Goal: Task Accomplishment & Management: Complete application form

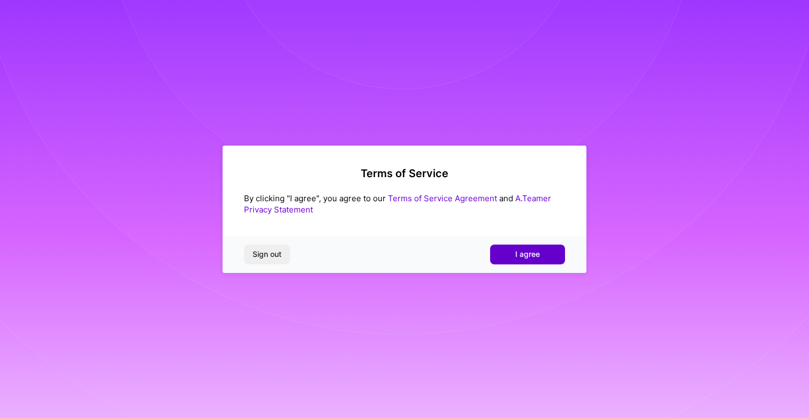
click at [522, 244] on button "I agree" at bounding box center [527, 253] width 75 height 19
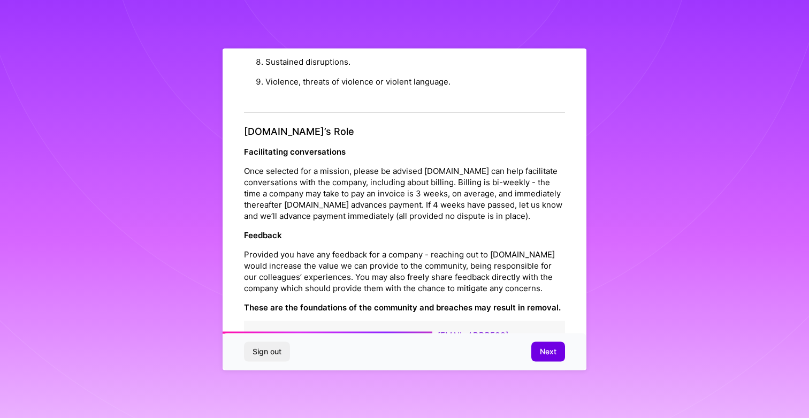
scroll to position [1150, 0]
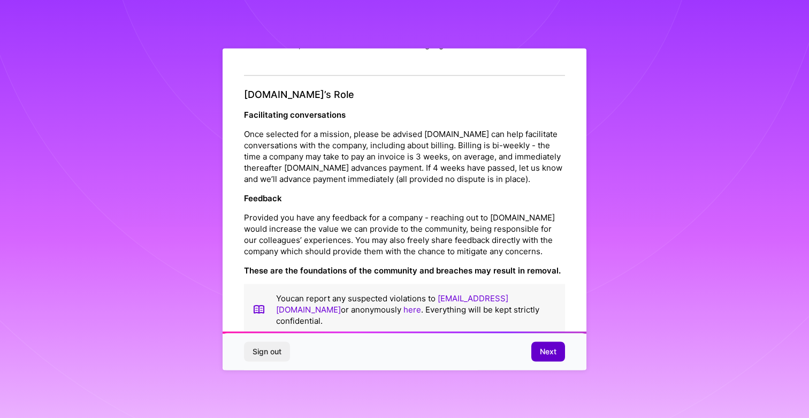
click at [550, 354] on span "Next" at bounding box center [548, 351] width 17 height 11
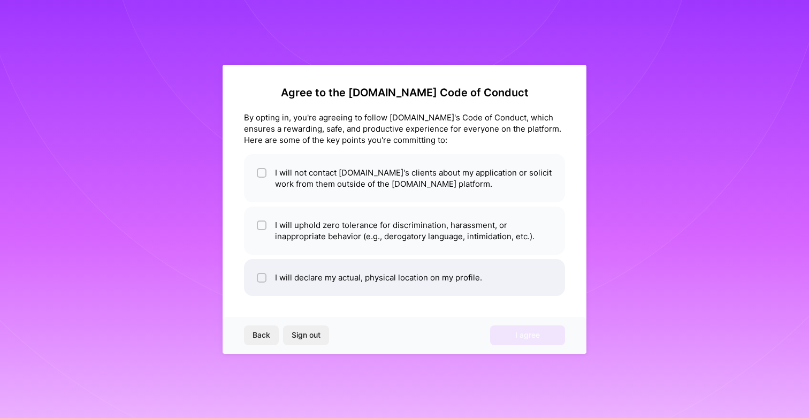
click at [376, 288] on li "I will declare my actual, physical location on my profile." at bounding box center [404, 277] width 321 height 37
checkbox input "true"
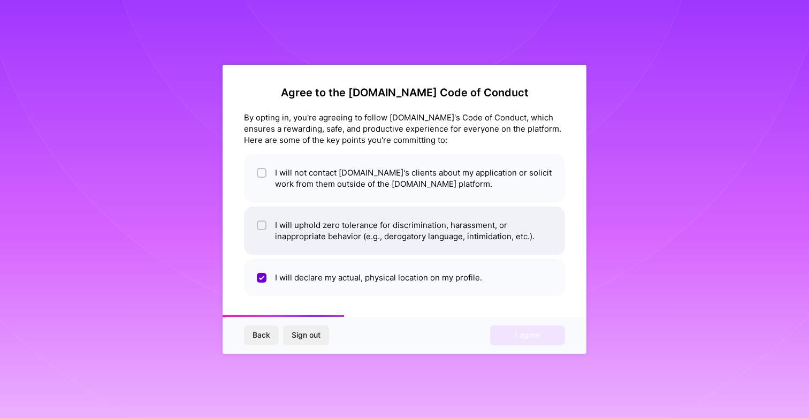
click at [378, 249] on li "I will uphold zero tolerance for discrimination, harassment, or inappropriate b…" at bounding box center [404, 230] width 321 height 48
checkbox input "true"
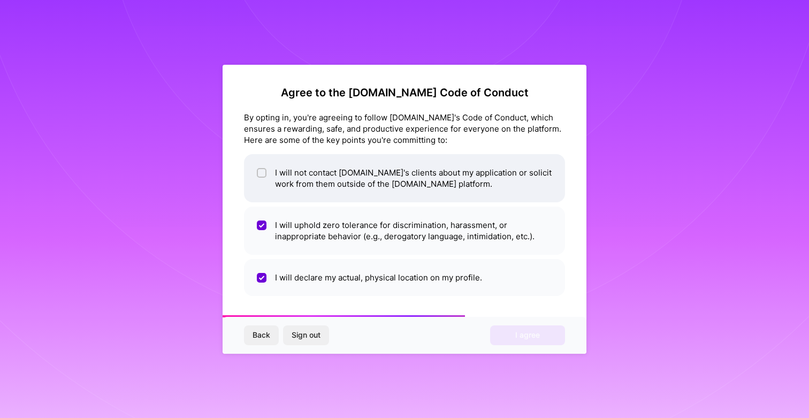
click at [379, 194] on li "I will not contact A.Team's clients about my application or solicit work from t…" at bounding box center [404, 178] width 321 height 48
checkbox input "true"
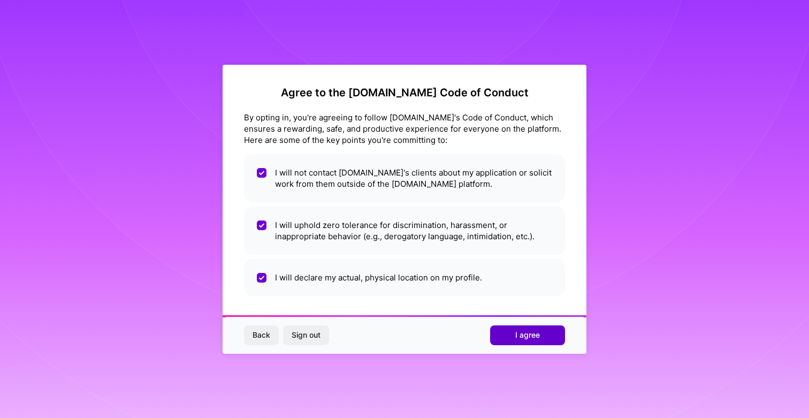
click at [528, 338] on span "I agree" at bounding box center [527, 335] width 25 height 11
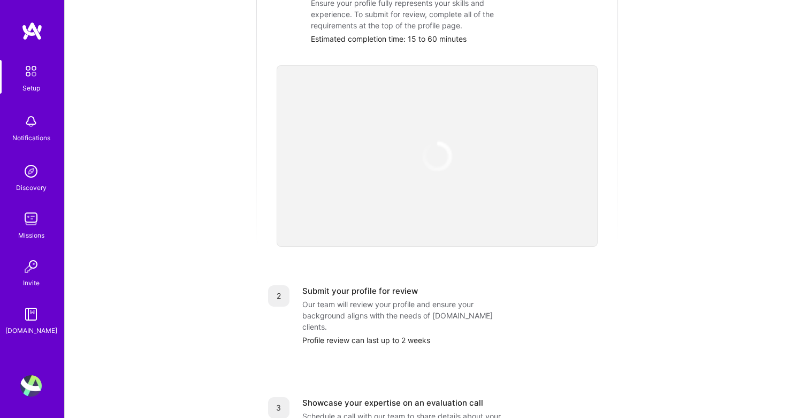
scroll to position [149, 0]
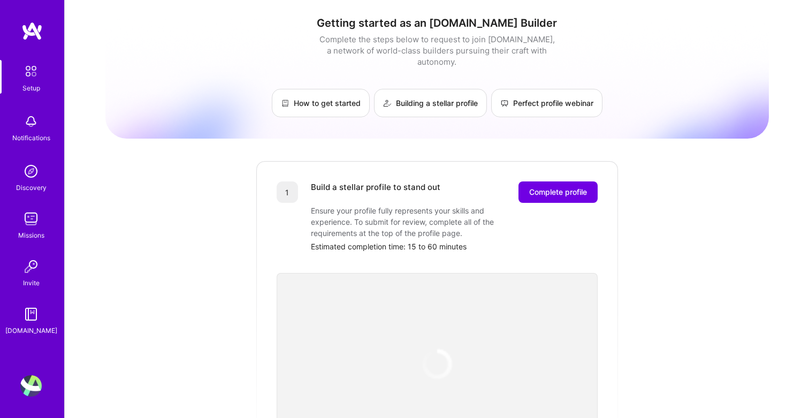
scroll to position [149, 0]
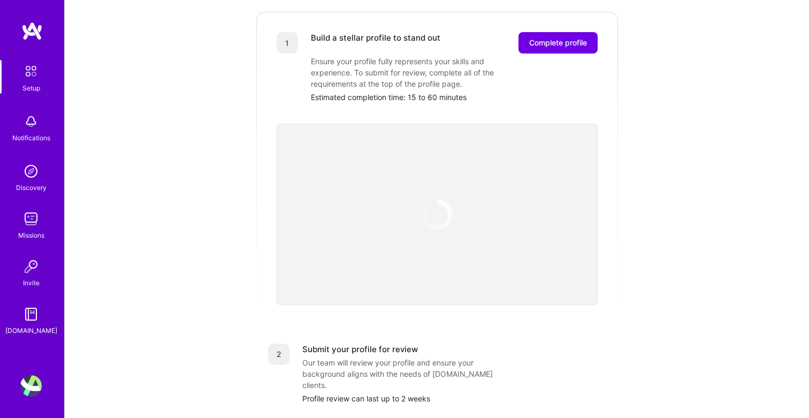
click at [32, 183] on div "Discovery" at bounding box center [31, 187] width 30 height 11
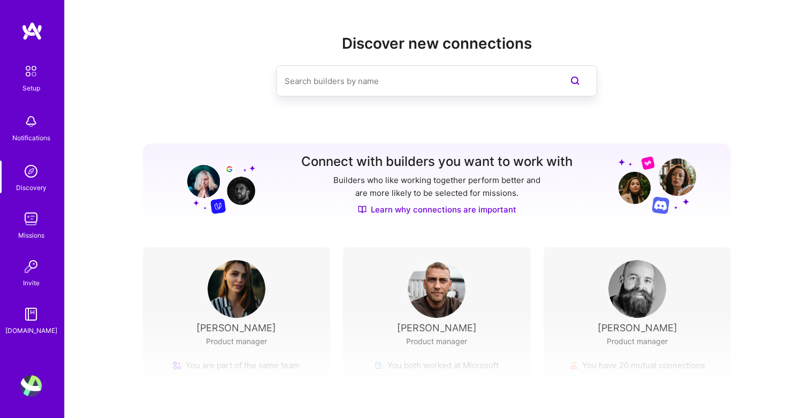
click at [287, 79] on input at bounding box center [415, 80] width 261 height 27
click at [39, 79] on img at bounding box center [31, 71] width 22 height 22
